Goal: Information Seeking & Learning: Learn about a topic

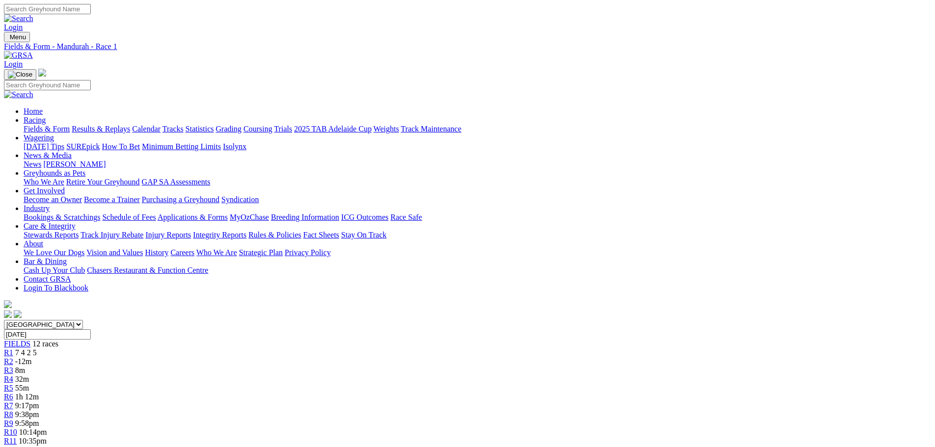
scroll to position [24, 0]
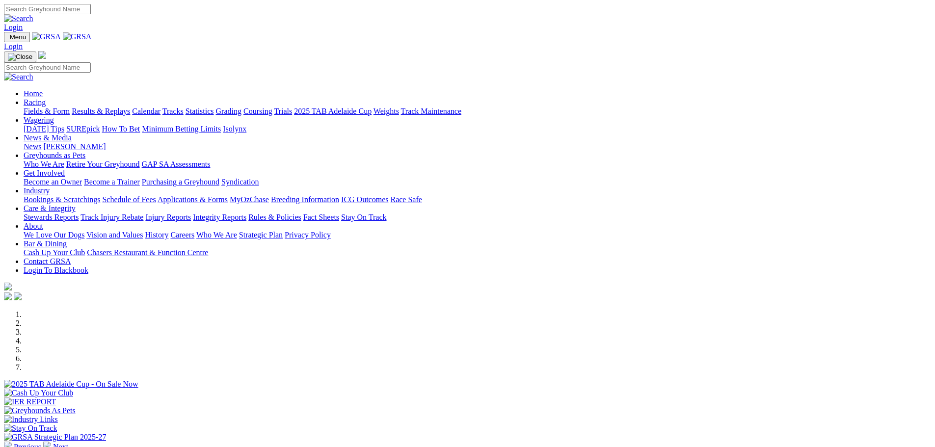
click at [70, 107] on link "Fields & Form" at bounding box center [47, 111] width 46 height 8
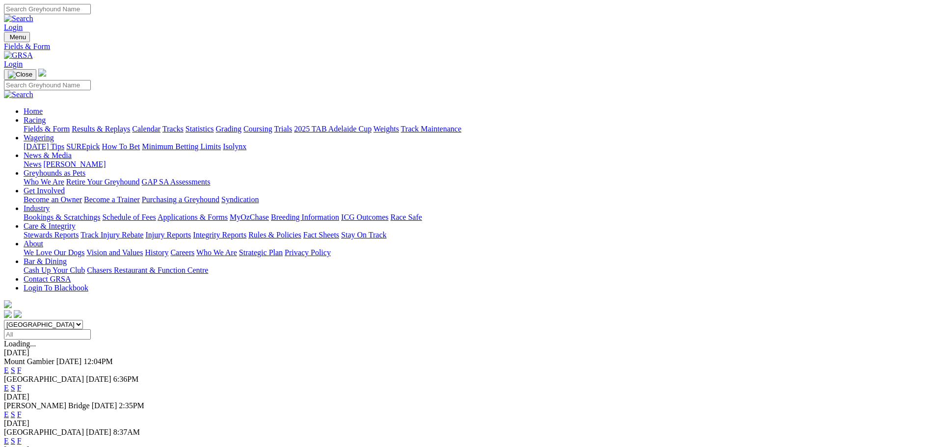
click at [83, 320] on select "[GEOGRAPHIC_DATA] [GEOGRAPHIC_DATA] [GEOGRAPHIC_DATA] [GEOGRAPHIC_DATA] [GEOGRA…" at bounding box center [43, 324] width 79 height 9
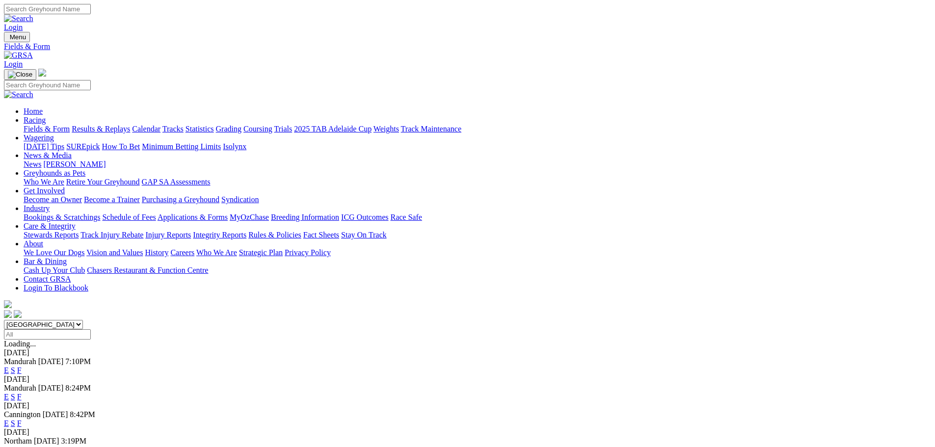
click at [83, 320] on select "[GEOGRAPHIC_DATA] [GEOGRAPHIC_DATA] [GEOGRAPHIC_DATA] [GEOGRAPHIC_DATA] [GEOGRA…" at bounding box center [43, 324] width 79 height 9
select select "NSW"
click at [83, 320] on select "South Australia New South Wales Northern Territory Queensland Tasmania Victoria…" at bounding box center [43, 324] width 79 height 9
click at [9, 384] on link "E" at bounding box center [6, 388] width 5 height 8
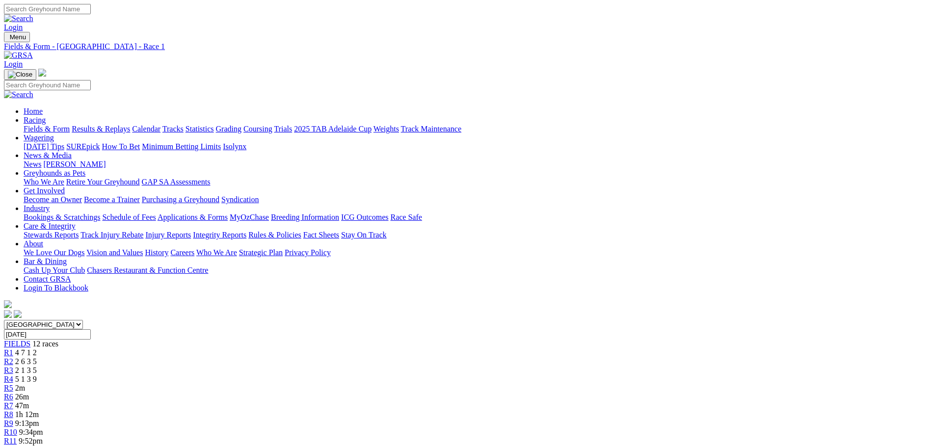
click at [13, 410] on link "R8" at bounding box center [8, 414] width 9 height 8
